Goal: Transaction & Acquisition: Purchase product/service

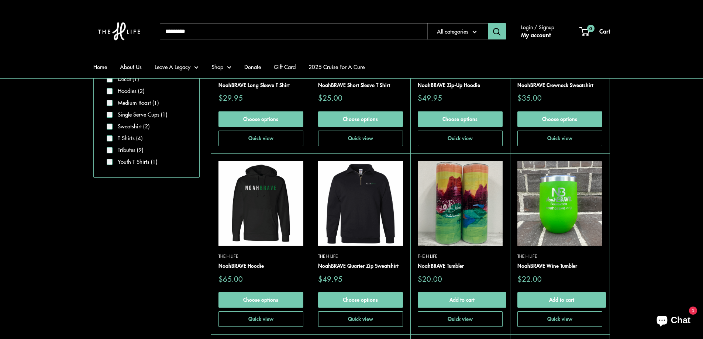
scroll to position [295, 0]
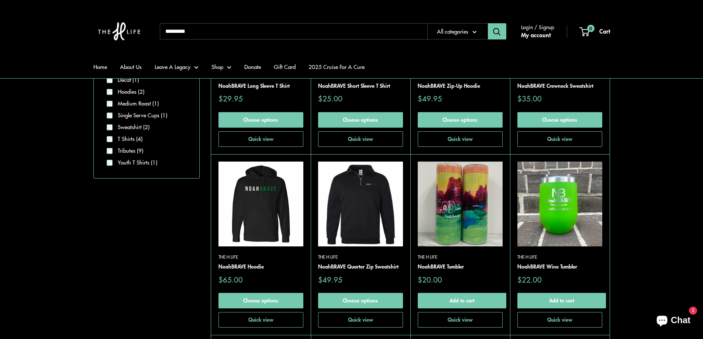
click at [0, 0] on img at bounding box center [0, 0] width 0 height 0
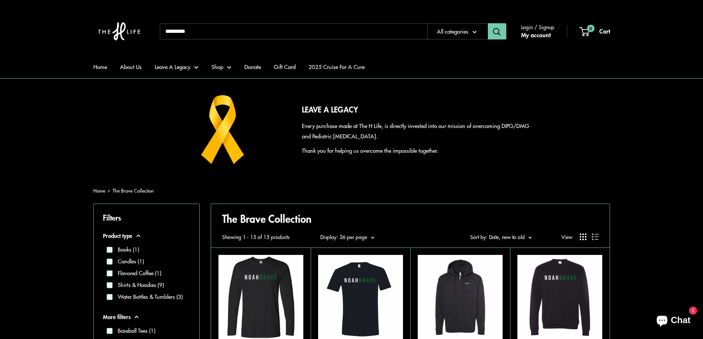
scroll to position [0, 0]
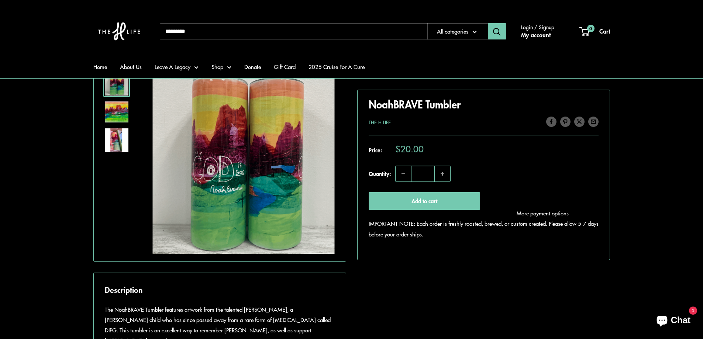
scroll to position [74, 0]
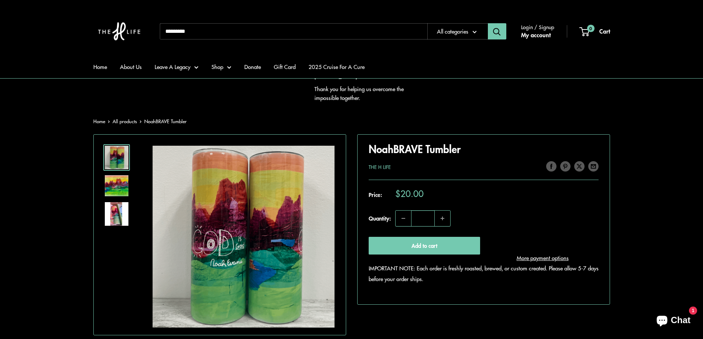
click at [114, 187] on img at bounding box center [117, 185] width 24 height 21
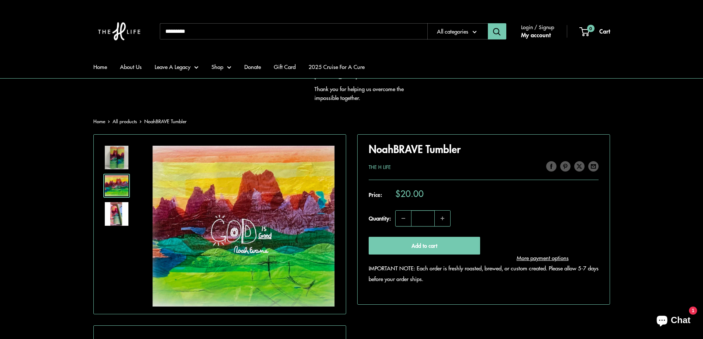
click at [113, 208] on img at bounding box center [117, 214] width 24 height 24
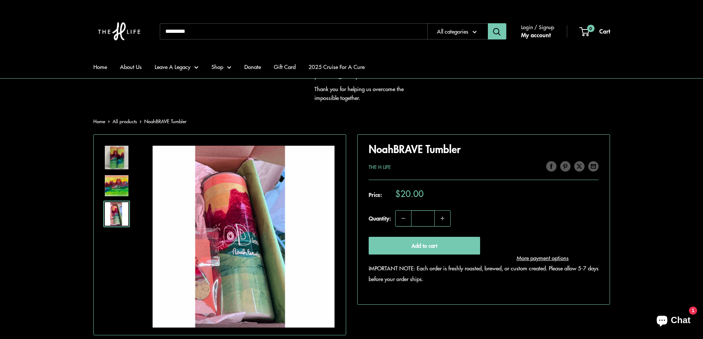
scroll to position [111, 0]
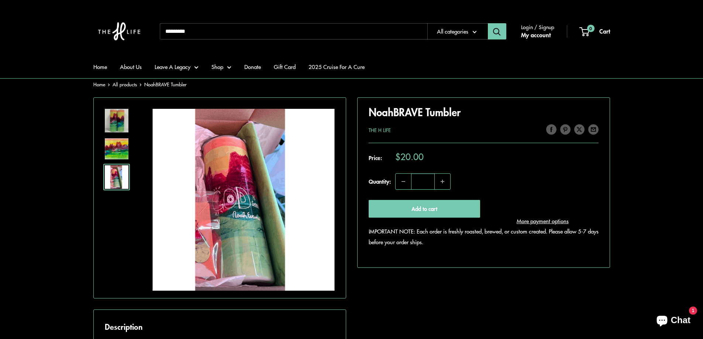
click at [116, 122] on img at bounding box center [117, 121] width 24 height 24
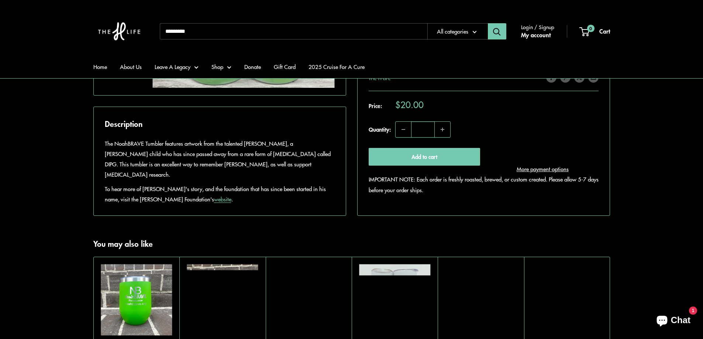
scroll to position [332, 0]
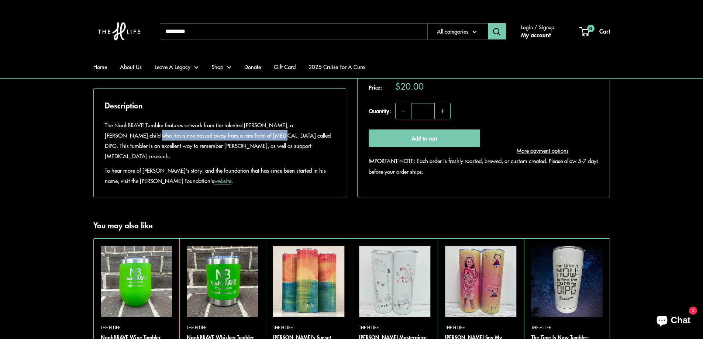
drag, startPoint x: 111, startPoint y: 160, endPoint x: 233, endPoint y: 157, distance: 122.9
click at [233, 157] on p "The NoahBRAVE Tumbler features artwork from the talented Noah Brave, a young ch…" at bounding box center [220, 140] width 230 height 41
click at [240, 161] on p "The NoahBRAVE Tumbler features artwork from the talented Noah Brave, a young ch…" at bounding box center [220, 140] width 230 height 41
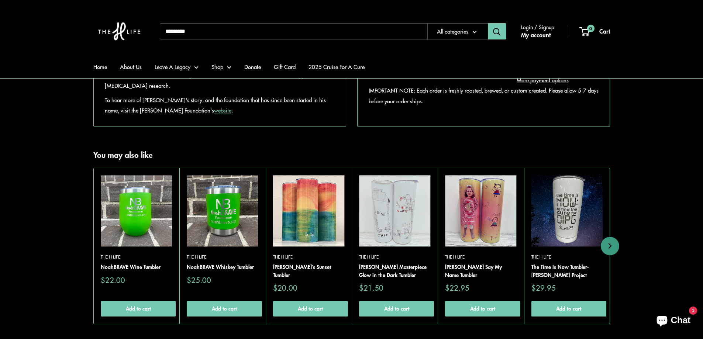
scroll to position [406, 0]
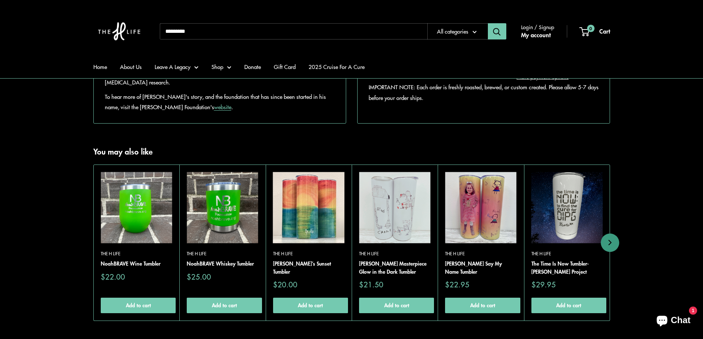
click at [472, 229] on img at bounding box center [480, 207] width 71 height 71
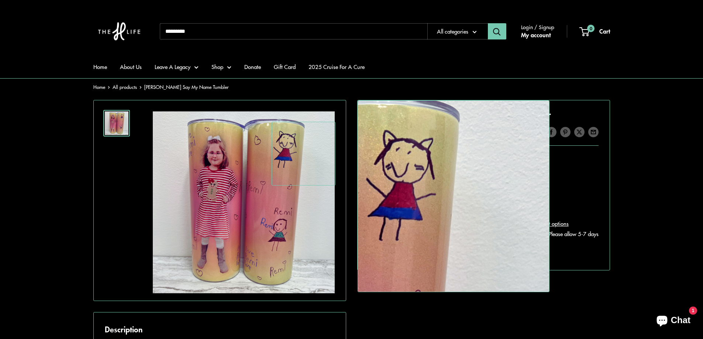
scroll to position [111, 0]
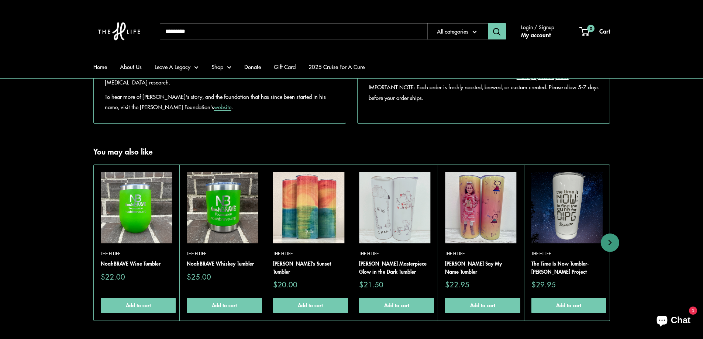
scroll to position [479, 0]
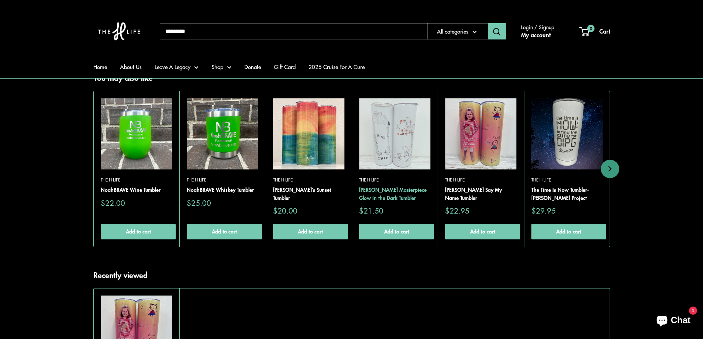
click at [378, 198] on link "[PERSON_NAME] Masterpiece Glow in the Dark Tumbler" at bounding box center [394, 194] width 71 height 16
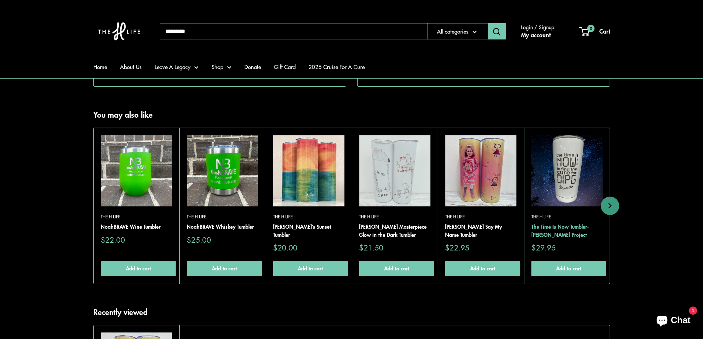
click at [560, 239] on link "The Time Is Now Tumbler- [PERSON_NAME] Project" at bounding box center [566, 231] width 71 height 16
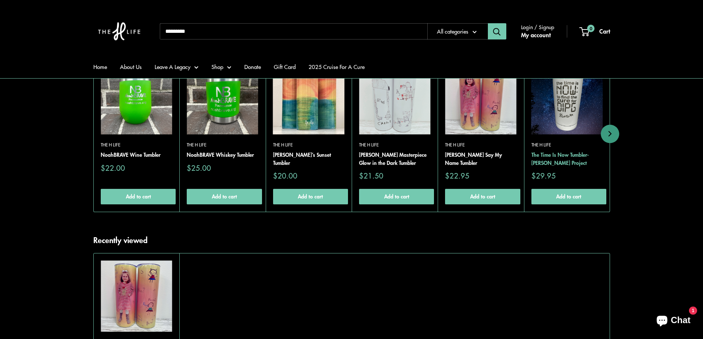
scroll to position [516, 0]
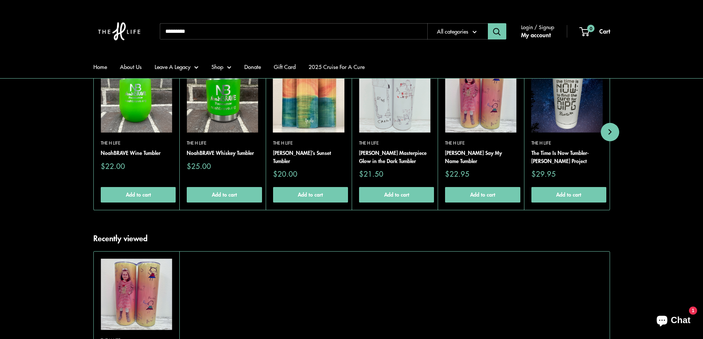
click at [611, 135] on icon "Next" at bounding box center [609, 132] width 6 height 6
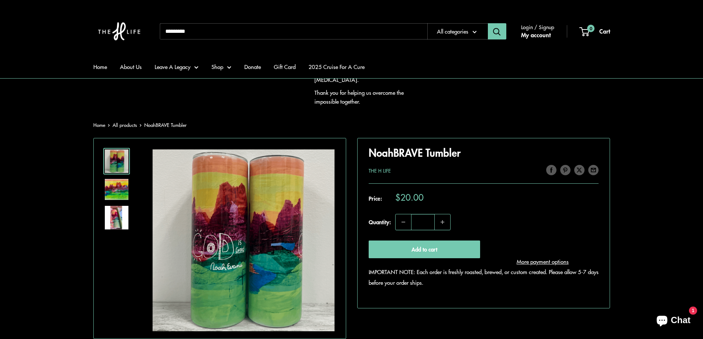
scroll to position [0, 0]
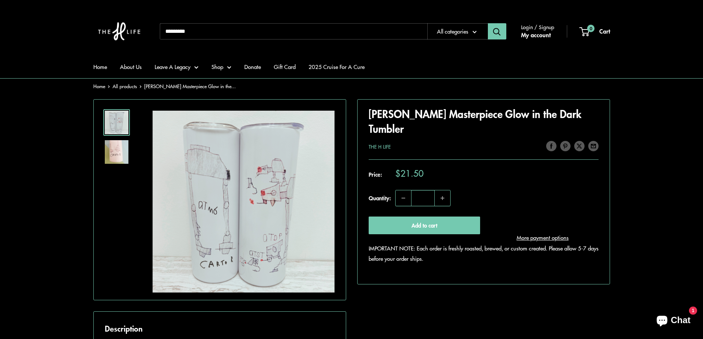
scroll to position [111, 0]
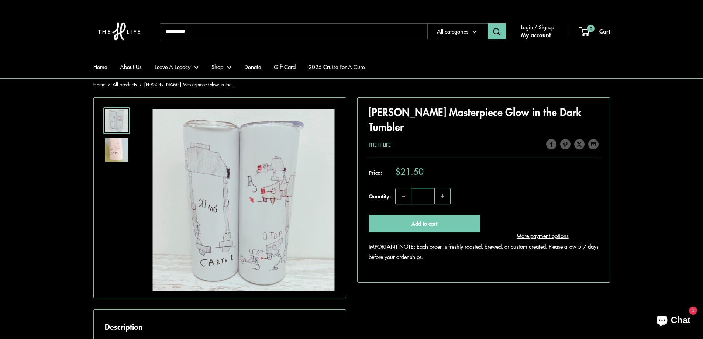
click at [113, 150] on img at bounding box center [117, 150] width 24 height 24
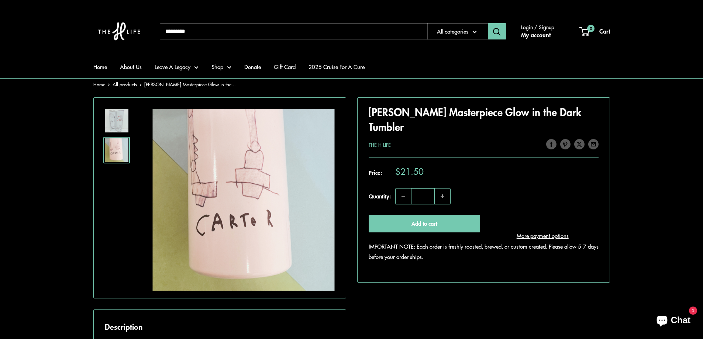
click at [115, 120] on img at bounding box center [117, 121] width 24 height 24
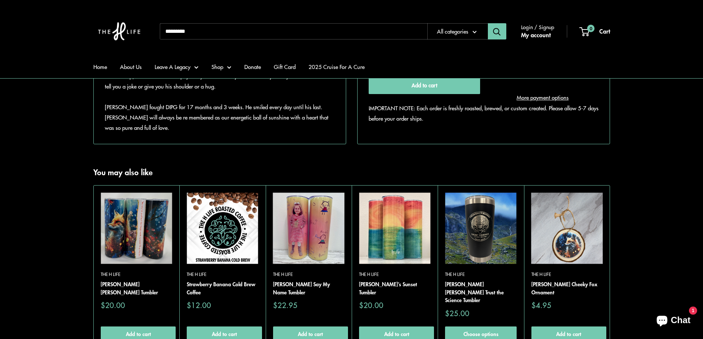
scroll to position [516, 0]
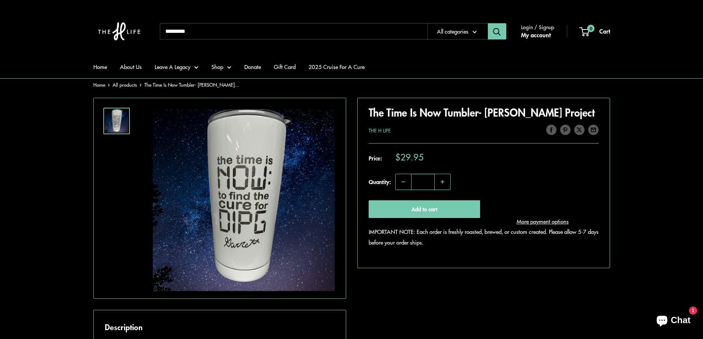
scroll to position [111, 0]
